Goal: Obtain resource: Download file/media

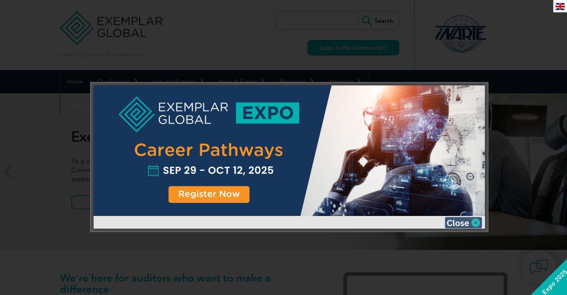
click at [458, 220] on img at bounding box center [463, 222] width 37 height 11
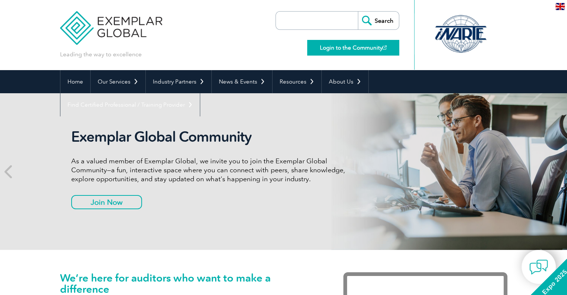
click at [346, 47] on link "Login to the Community" at bounding box center [353, 48] width 92 height 16
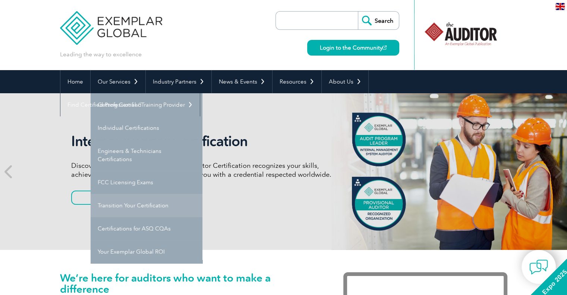
click at [134, 199] on link "Transition Your Certification" at bounding box center [147, 205] width 112 height 23
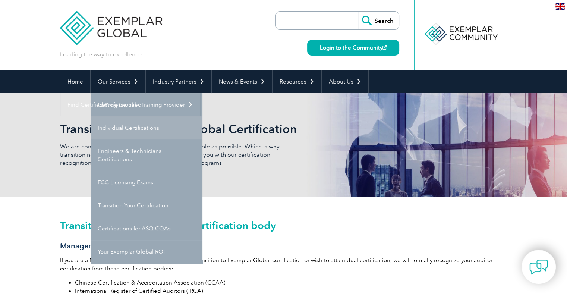
click at [124, 128] on link "Individual Certifications" at bounding box center [147, 127] width 112 height 23
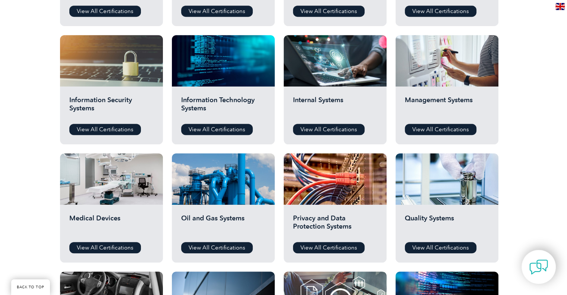
scroll to position [410, 0]
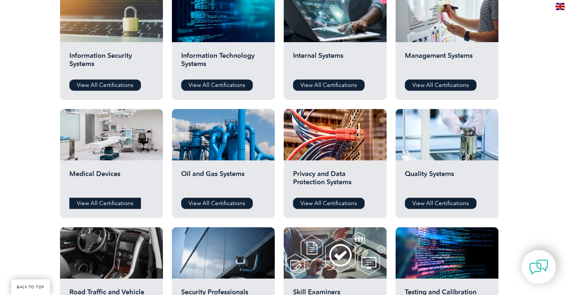
click at [113, 201] on link "View All Certifications" at bounding box center [105, 203] width 72 height 11
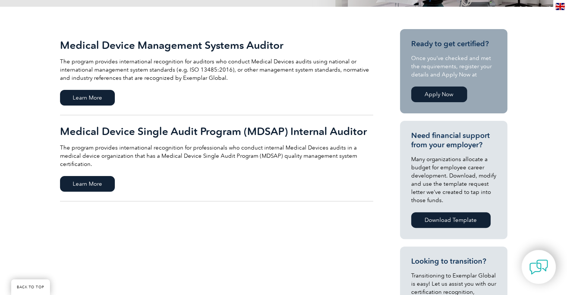
scroll to position [149, 0]
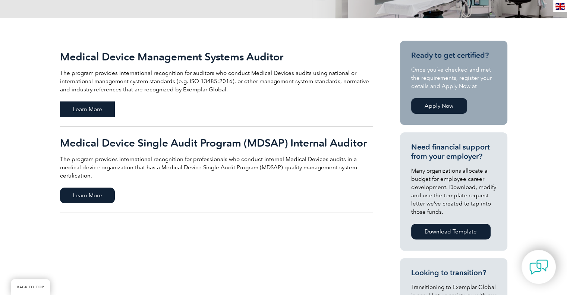
click at [97, 109] on span "Learn More" at bounding box center [87, 109] width 55 height 16
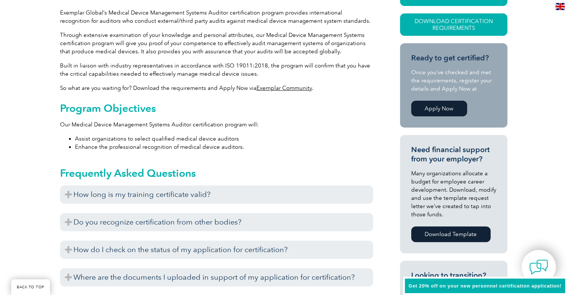
scroll to position [298, 0]
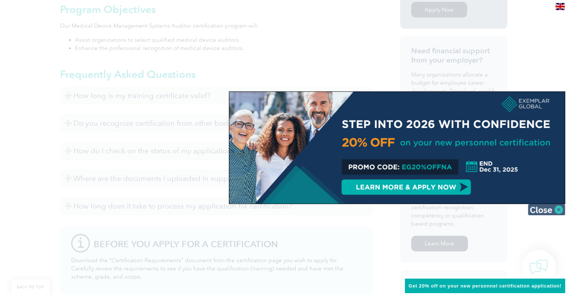
click at [559, 209] on img at bounding box center [546, 209] width 37 height 11
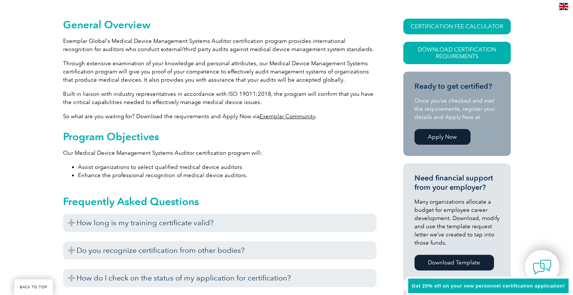
scroll to position [170, 0]
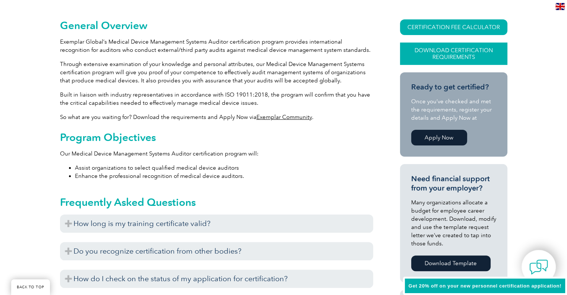
click at [445, 61] on link "Download Certification Requirements" at bounding box center [453, 54] width 107 height 22
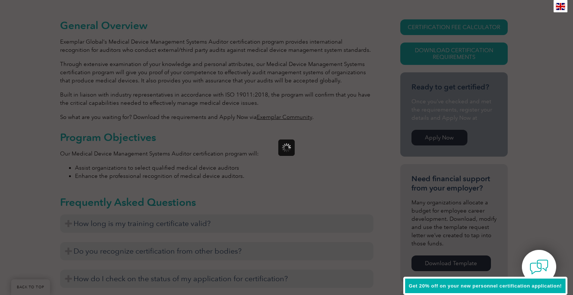
scroll to position [0, 0]
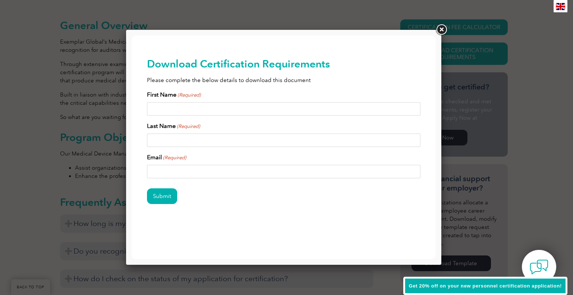
click at [170, 107] on input "First Name (Required)" at bounding box center [284, 108] width 274 height 13
type input "Caitlin"
type input "Clarke"
type input "caitlinamanda.clarke@gmail.com"
click at [159, 196] on input "Submit" at bounding box center [162, 196] width 30 height 16
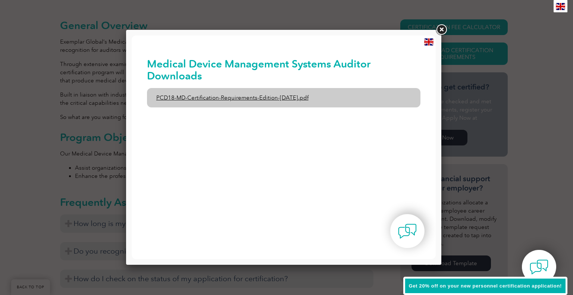
click at [301, 98] on link "PCD18-MD-Certification-Requirements-Edition-1-June-2020.pdf" at bounding box center [284, 97] width 274 height 19
